Goal: Use online tool/utility: Utilize a website feature to perform a specific function

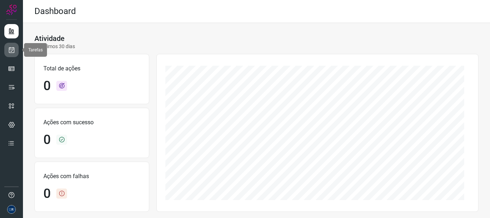
click at [8, 52] on icon at bounding box center [12, 49] width 8 height 7
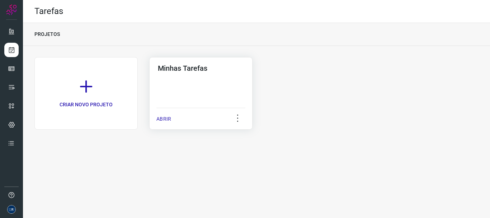
click at [165, 116] on p "ABRIR" at bounding box center [164, 119] width 15 height 8
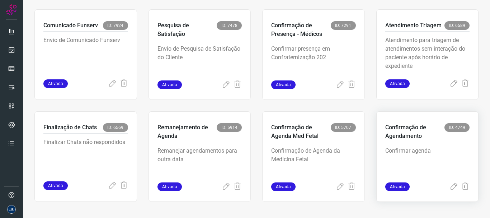
scroll to position [152, 0]
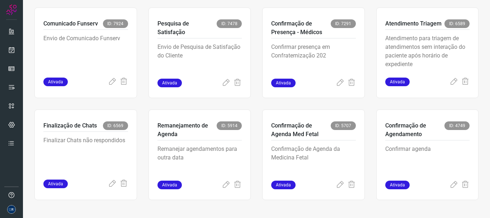
click at [475, 148] on div "CRIAR NOVA TAREFA Repescagem de Pacientes ID: 12325 Repescagem de Pacientes Ati…" at bounding box center [256, 55] width 467 height 323
click at [112, 184] on icon at bounding box center [112, 184] width 9 height 9
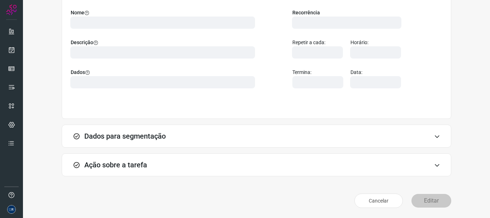
scroll to position [62, 0]
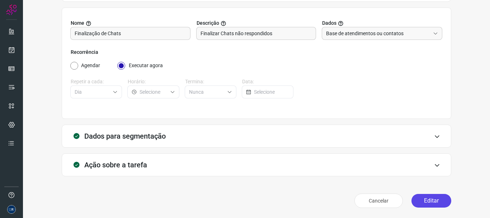
click at [434, 199] on button "Editar" at bounding box center [432, 201] width 40 height 14
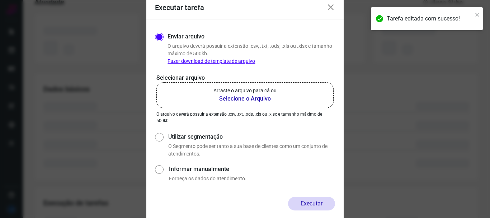
click at [180, 134] on label "Utilizar segmentação" at bounding box center [251, 136] width 167 height 9
click at [163, 134] on input "Utilizar segmentação" at bounding box center [159, 144] width 8 height 27
radio input "true"
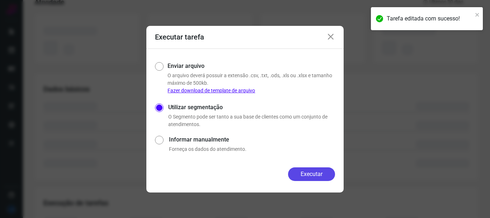
click at [315, 174] on button "Executar" at bounding box center [311, 174] width 47 height 14
